Goal: Navigation & Orientation: Find specific page/section

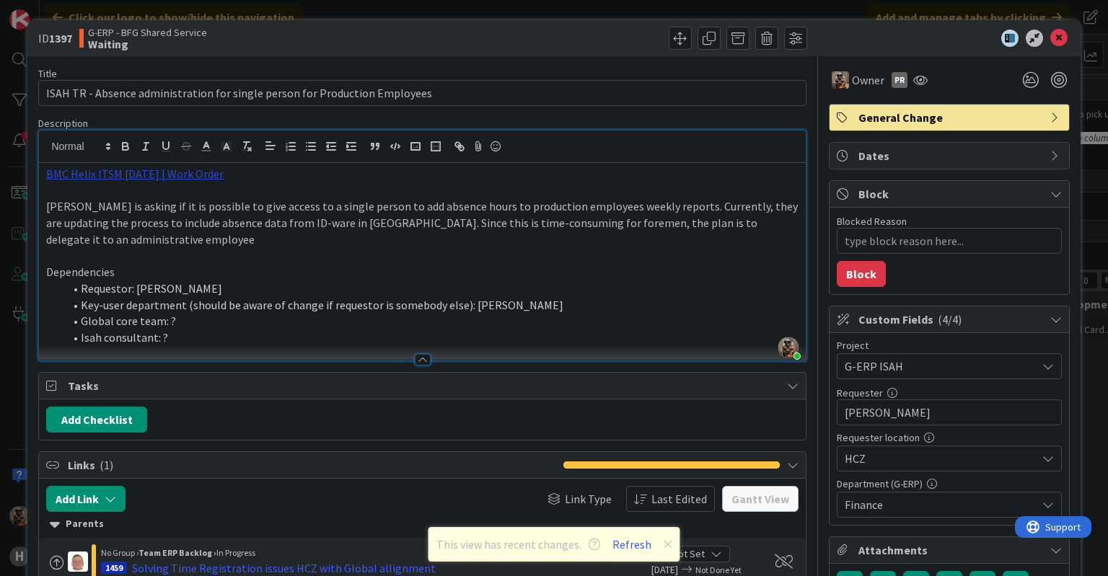
click at [185, 167] on link "BMC Helix ITSM [DATE] | Work Order" at bounding box center [134, 174] width 177 height 14
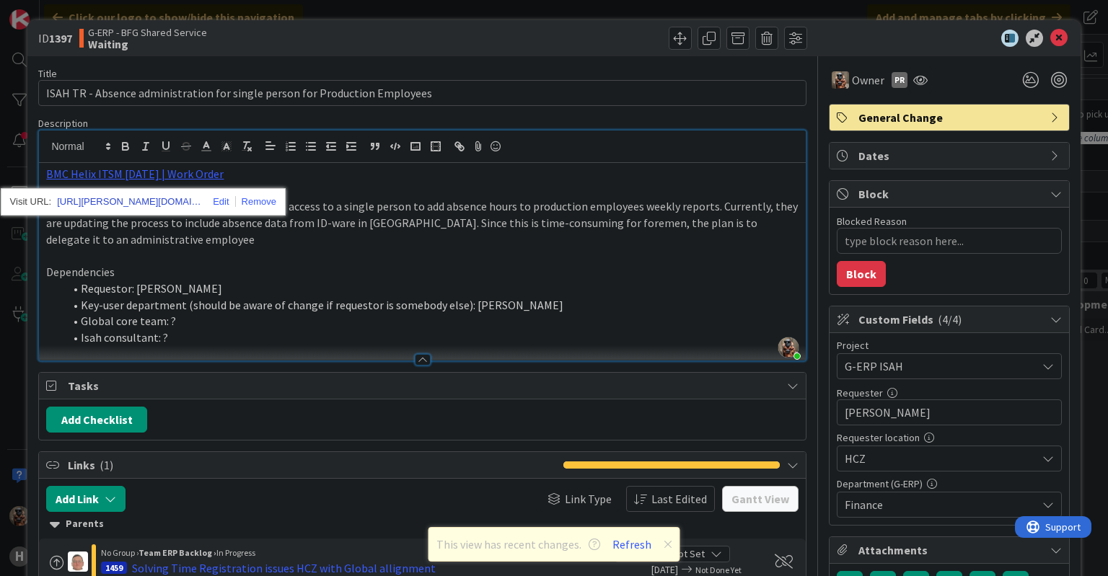
click at [164, 200] on link "[URL][PERSON_NAME][DOMAIN_NAME]" at bounding box center [129, 202] width 144 height 19
click at [9, 120] on div "ID 1397 G-ERP - BFG Shared Service Waiting Title 75 / 128 ISAH TR - Absence adm…" at bounding box center [554, 288] width 1108 height 576
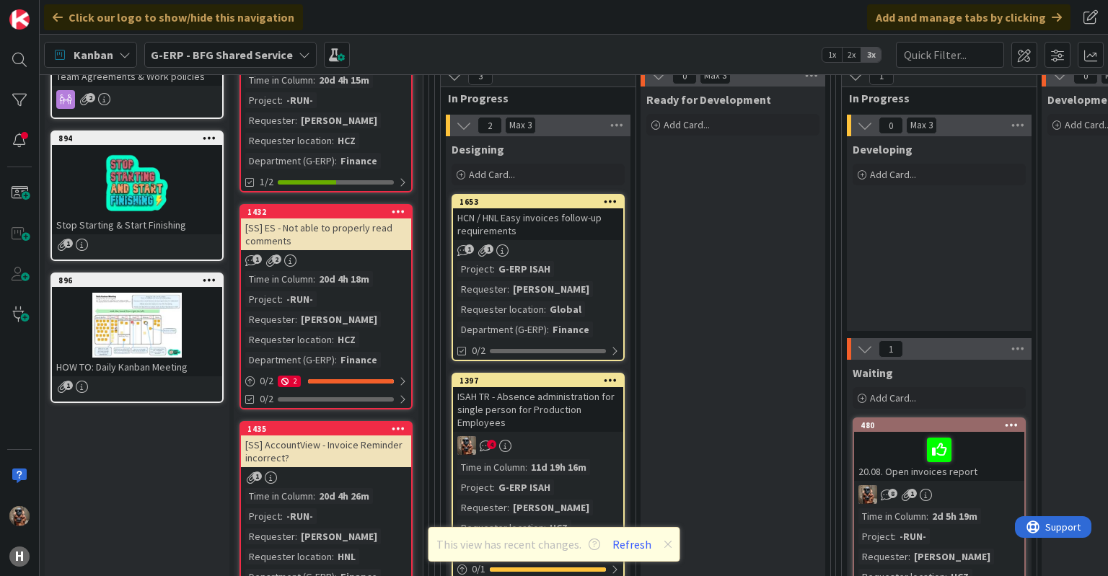
scroll to position [202, 0]
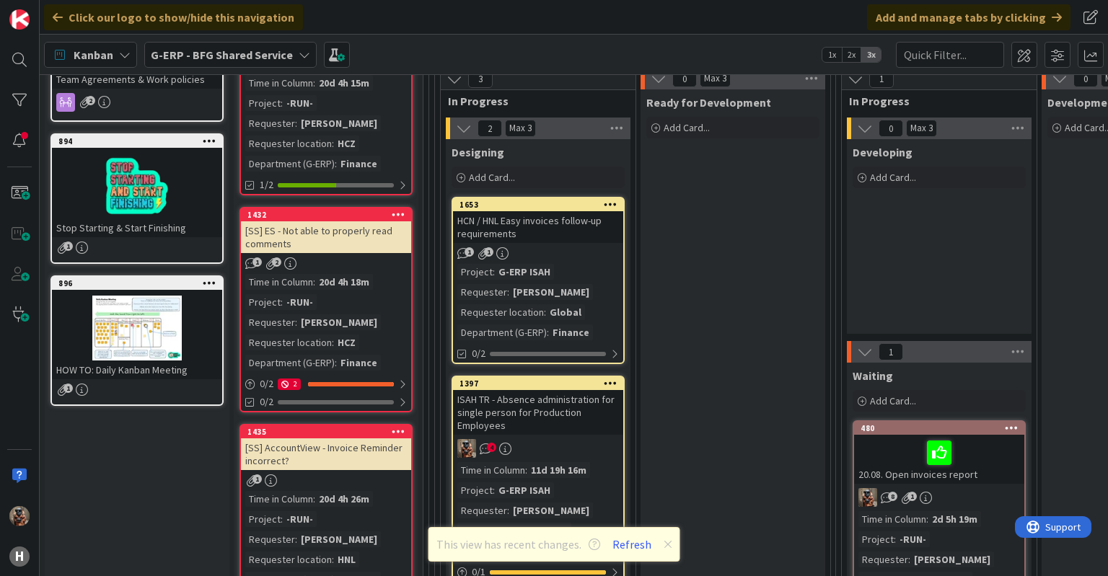
click at [594, 229] on div "HCN / HNL Easy invoices follow-up requirements" at bounding box center [538, 227] width 170 height 32
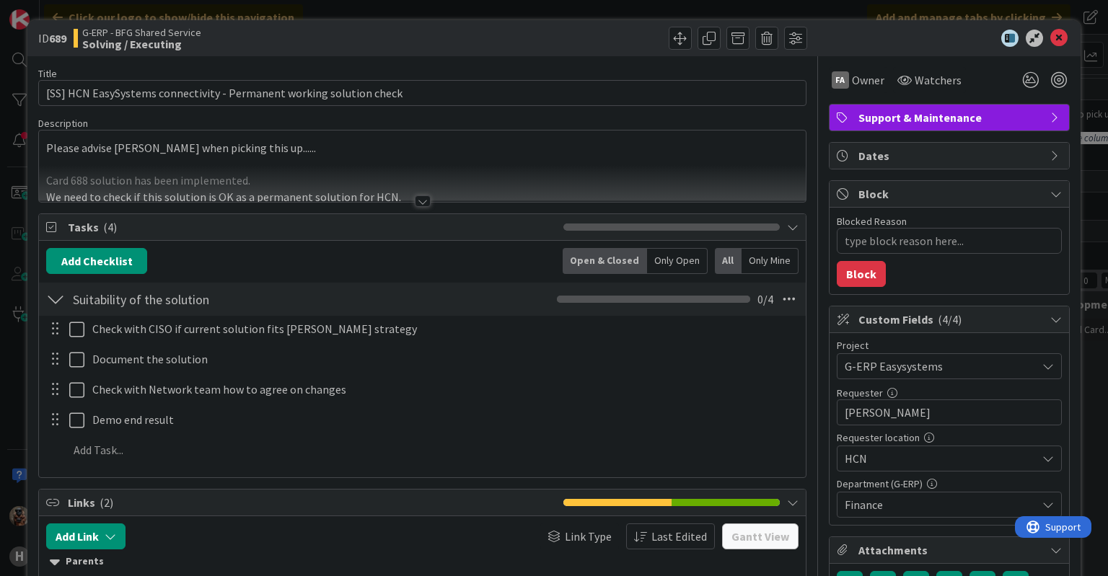
click at [421, 196] on div at bounding box center [423, 202] width 16 height 12
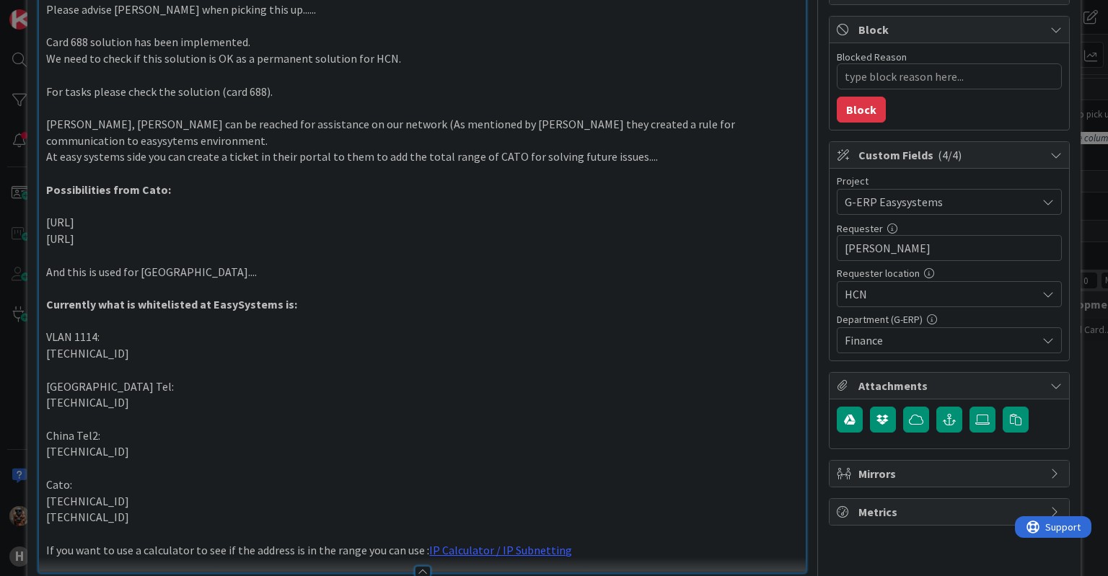
scroll to position [166, 0]
click at [0, 91] on div "ID 689 G-ERP - BFG Shared Service Solving / Executing Title 68 / 128 [SS] HCN E…" at bounding box center [554, 288] width 1108 height 576
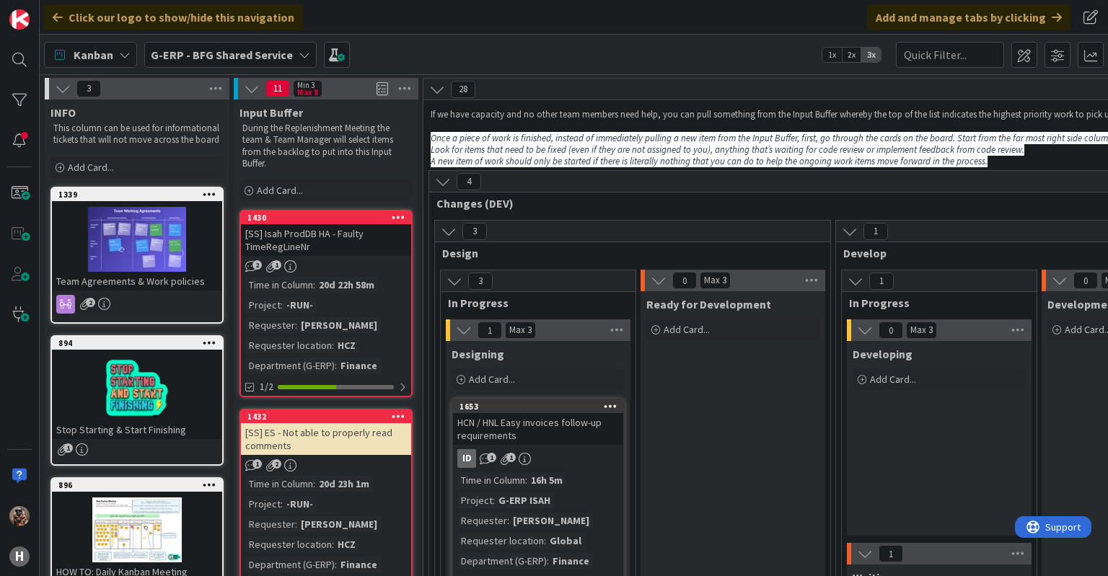
click at [233, 66] on div "G-ERP - BFG Shared Service" at bounding box center [230, 55] width 172 height 26
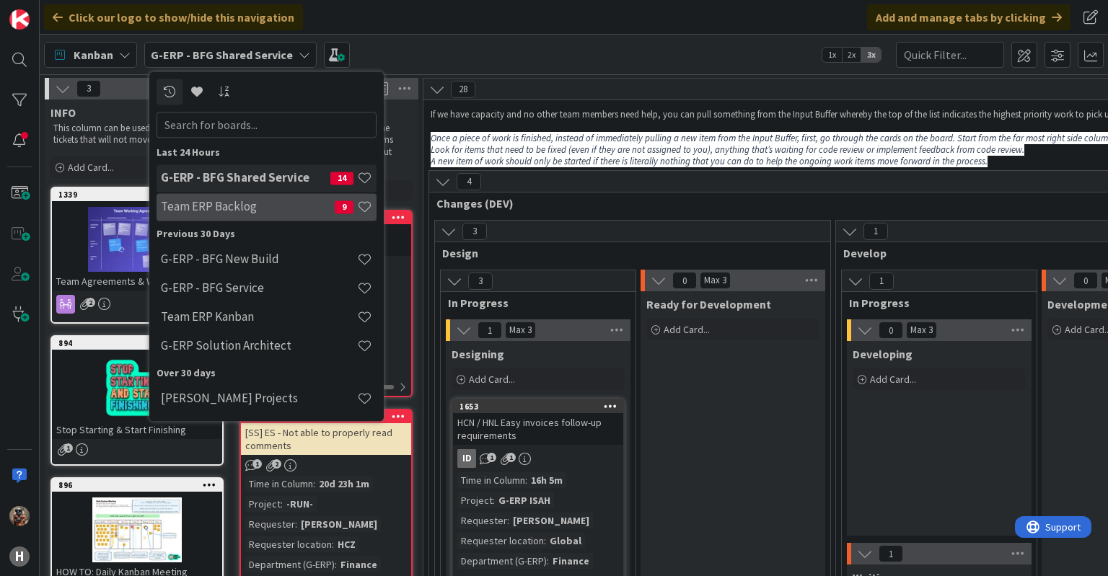
click at [260, 212] on h4 "Team ERP Backlog" at bounding box center [248, 207] width 174 height 14
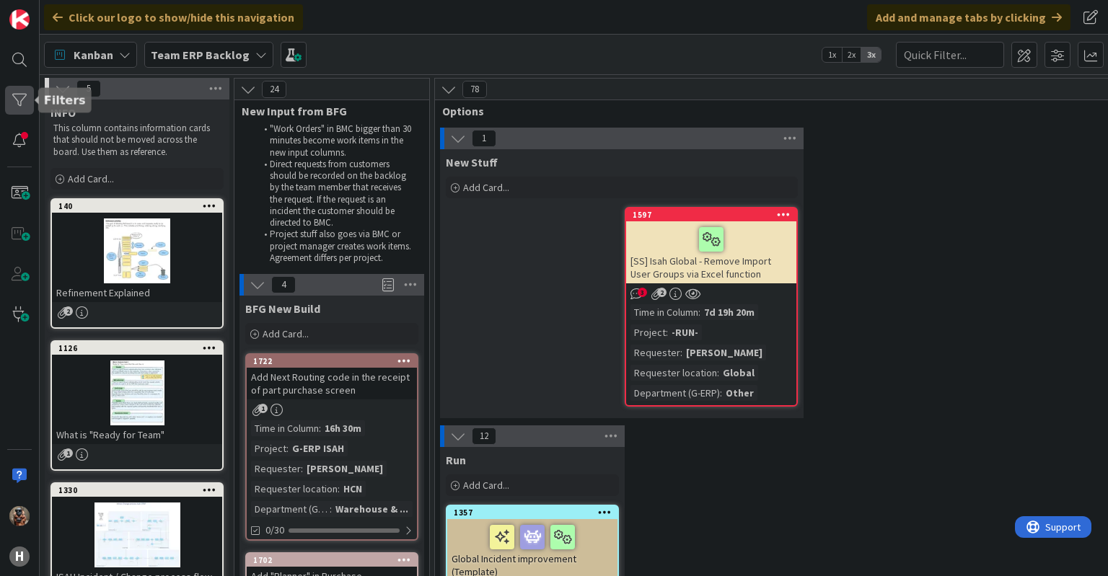
click at [29, 102] on div at bounding box center [19, 100] width 29 height 29
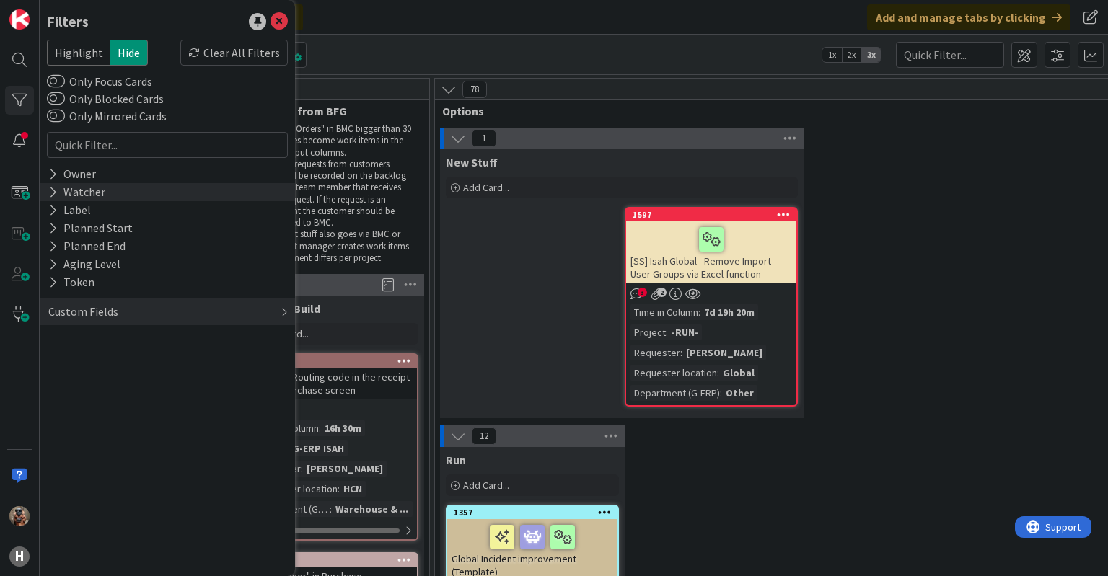
click at [92, 188] on div "Watcher" at bounding box center [77, 192] width 60 height 18
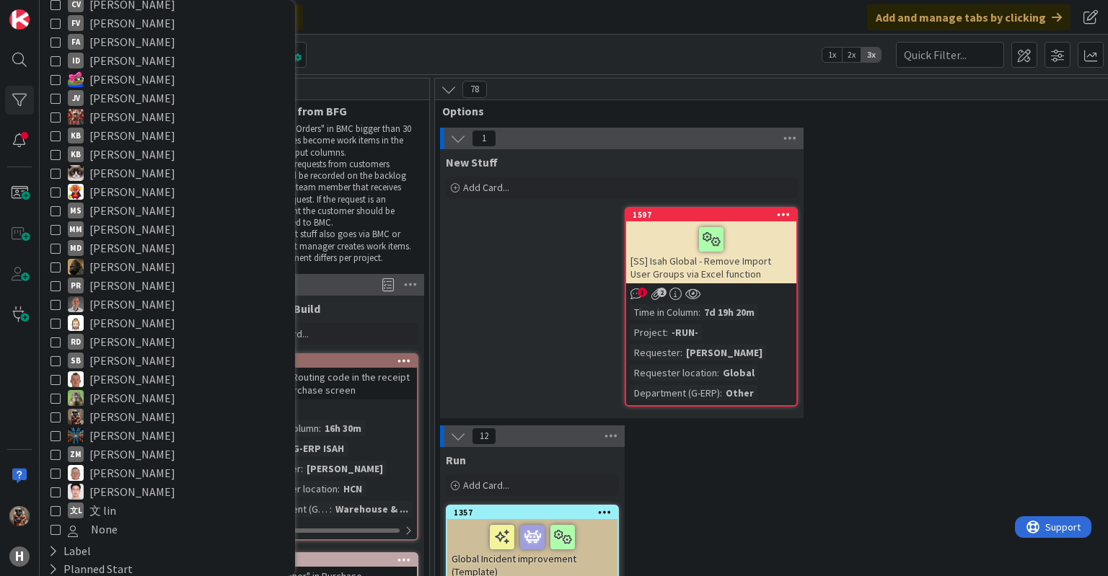
scroll to position [248, 0]
click at [135, 418] on span "[PERSON_NAME]" at bounding box center [132, 416] width 86 height 19
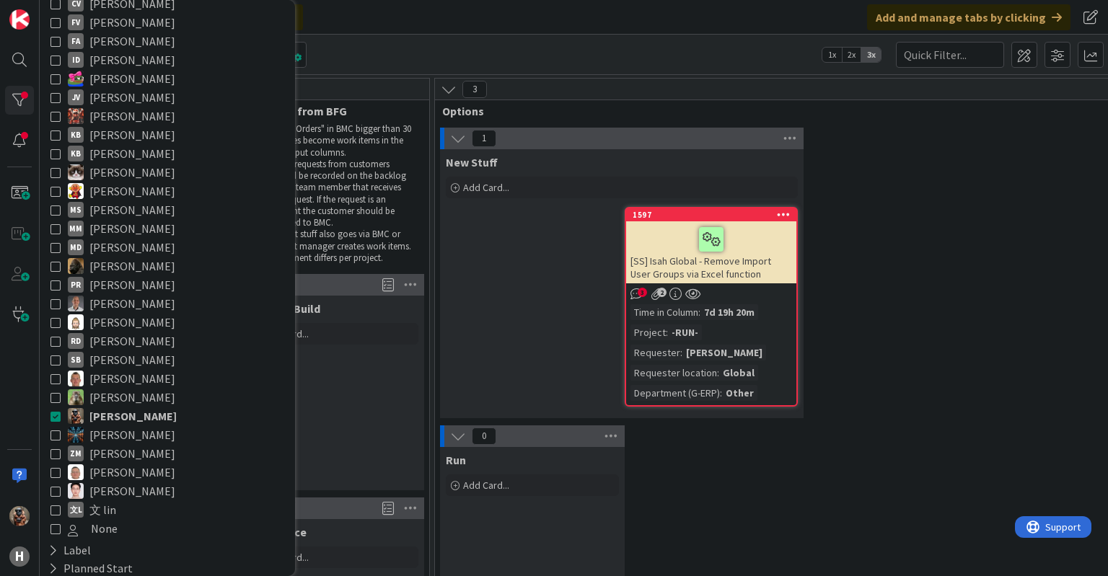
click at [765, 512] on div "0 Run Add Card..." at bounding box center [1011, 538] width 1146 height 224
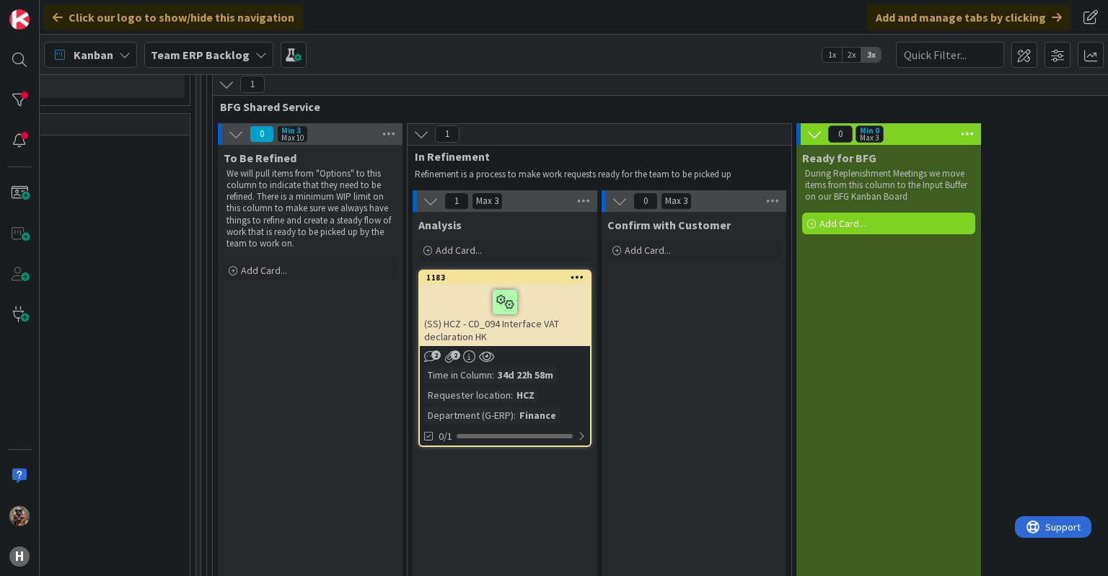
scroll to position [1100, 1391]
click at [550, 327] on div "(SS) HCZ - CD_094 Interface VAT declaration HK" at bounding box center [505, 315] width 170 height 62
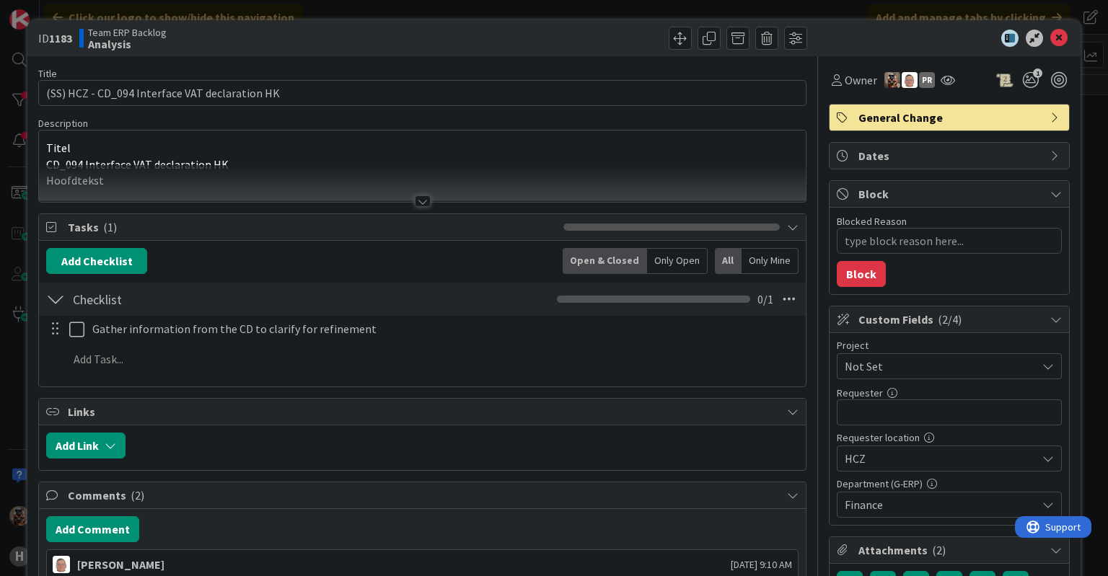
click at [390, 190] on div at bounding box center [422, 183] width 766 height 37
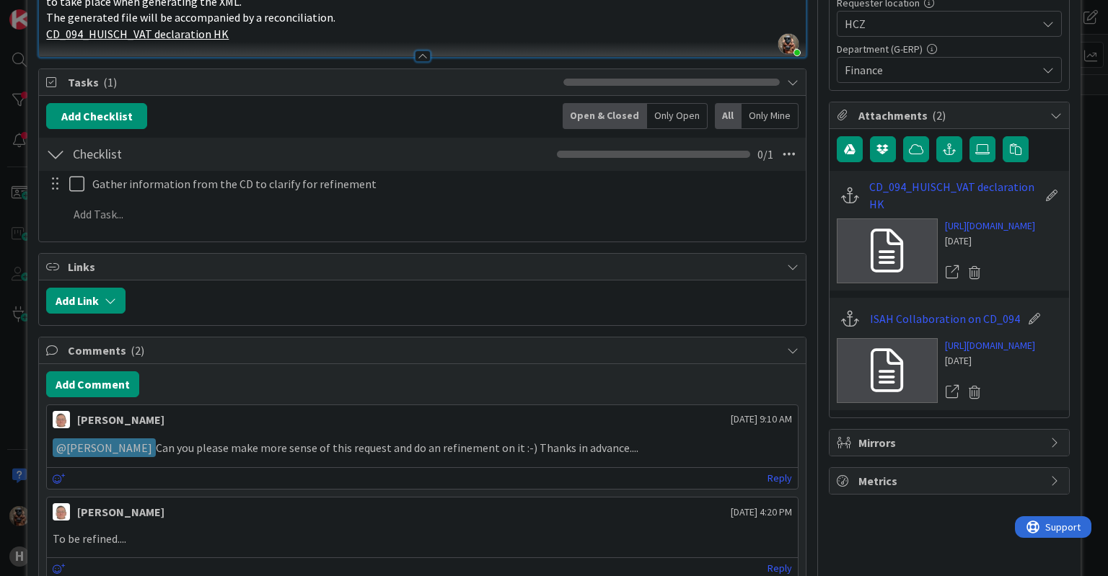
scroll to position [436, 0]
click at [962, 233] on link "https://isahbv.sharepoint.com/sites/customerportals/97767/ProjectDocuments/Form…" at bounding box center [990, 225] width 90 height 15
type textarea "x"
